Goal: Information Seeking & Learning: Find specific page/section

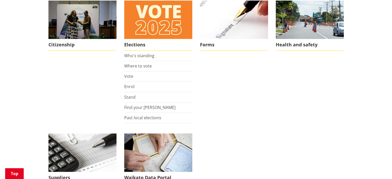
scroll to position [386, 0]
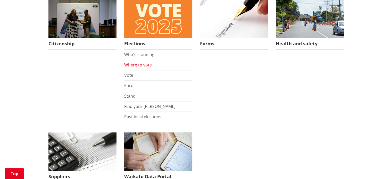
click at [140, 63] on link "Where to vote" at bounding box center [138, 65] width 28 height 6
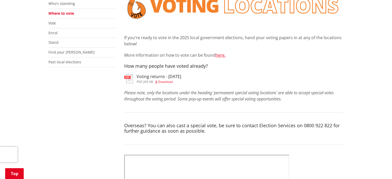
scroll to position [103, 0]
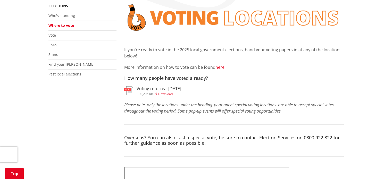
click at [222, 67] on link "here." at bounding box center [220, 67] width 10 height 6
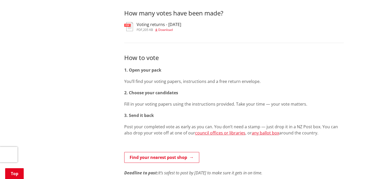
scroll to position [232, 0]
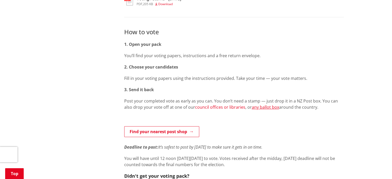
click at [219, 107] on link "council offices or libraries" at bounding box center [220, 107] width 50 height 6
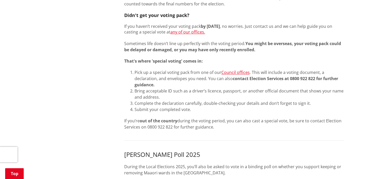
scroll to position [386, 0]
